Goal: Task Accomplishment & Management: Manage account settings

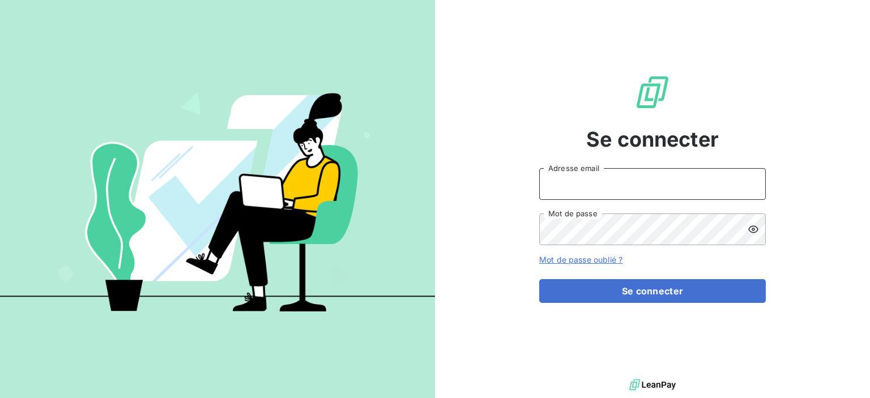
type input "[PERSON_NAME][EMAIL_ADDRESS][DOMAIN_NAME]"
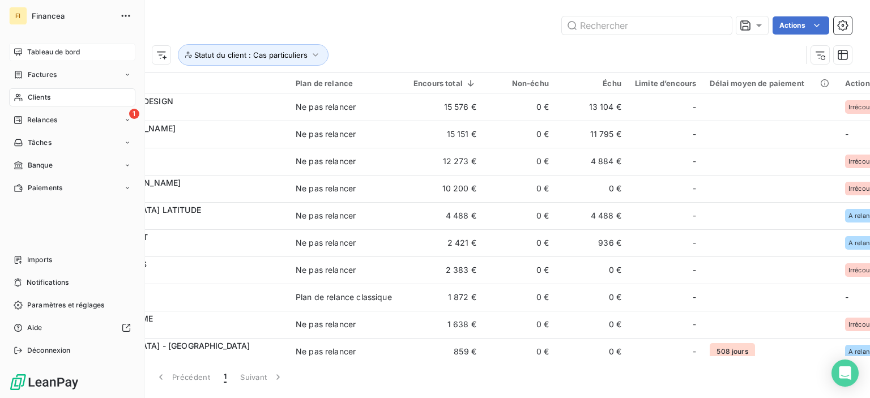
click at [23, 52] on div "Tableau de bord" at bounding box center [72, 52] width 126 height 18
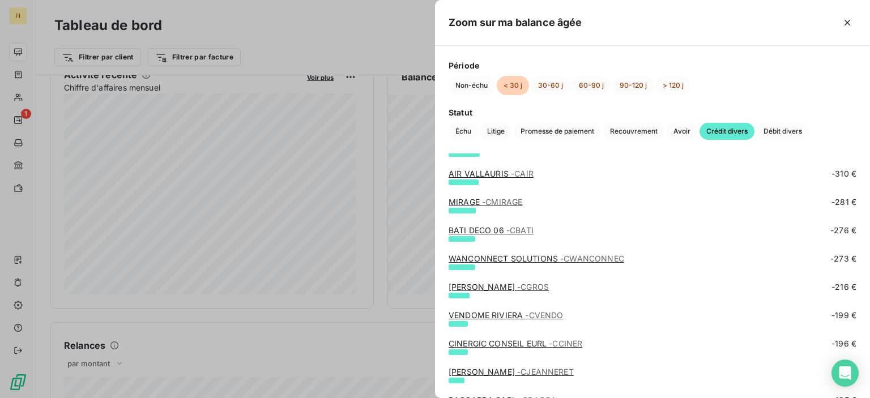
scroll to position [544, 0]
